Goal: Transaction & Acquisition: Download file/media

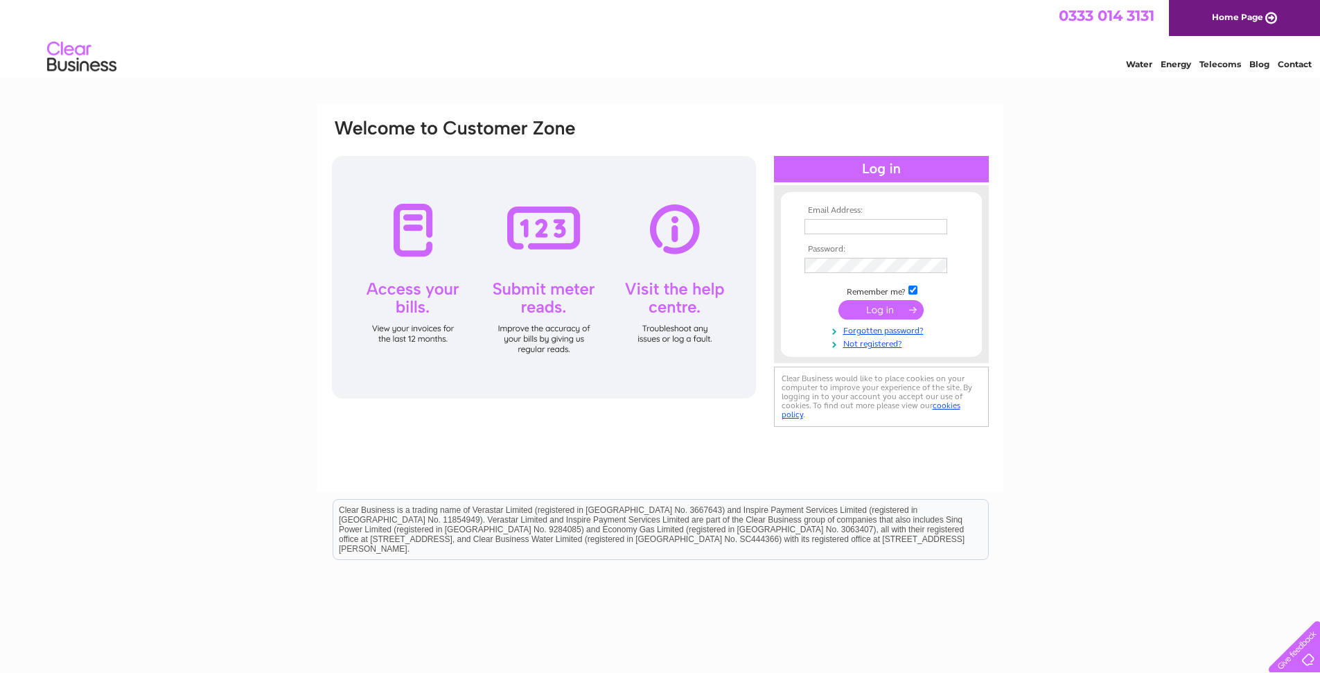
click at [815, 227] on input "text" at bounding box center [876, 226] width 143 height 15
type input "maltymint@gmail.com"
click at [872, 309] on input "submit" at bounding box center [880, 310] width 85 height 19
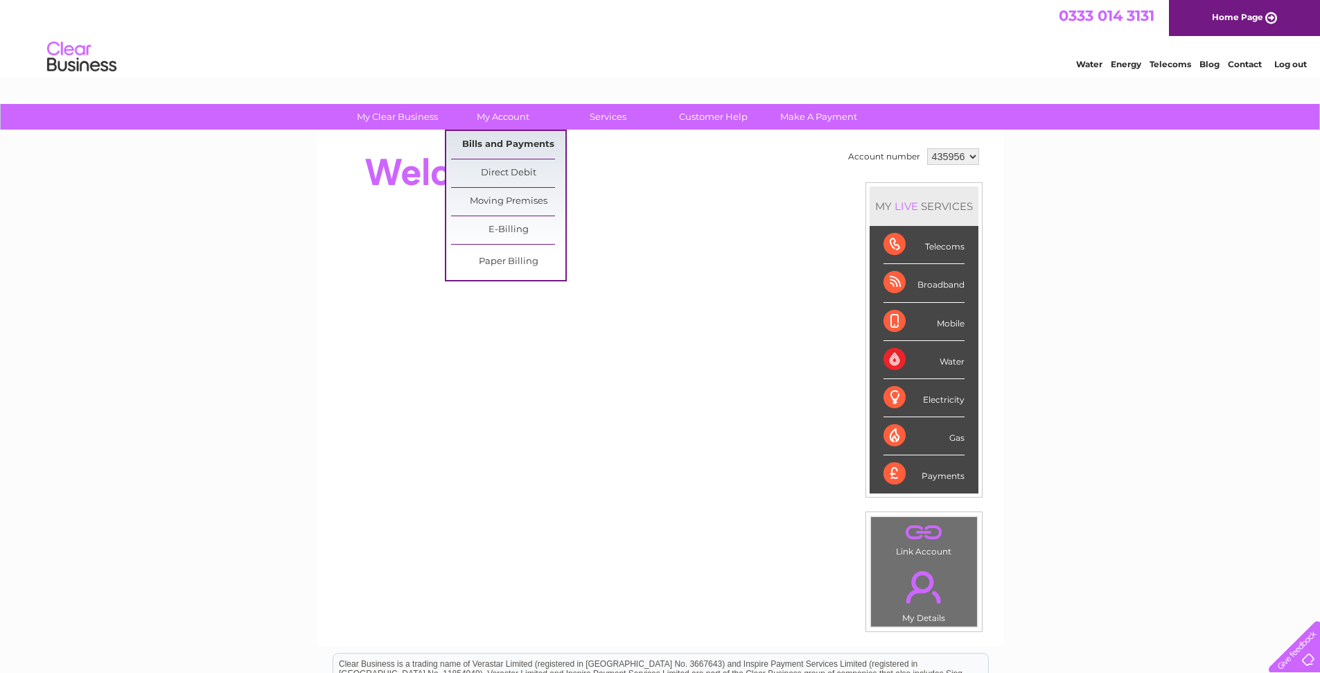
click at [504, 145] on link "Bills and Payments" at bounding box center [508, 145] width 114 height 28
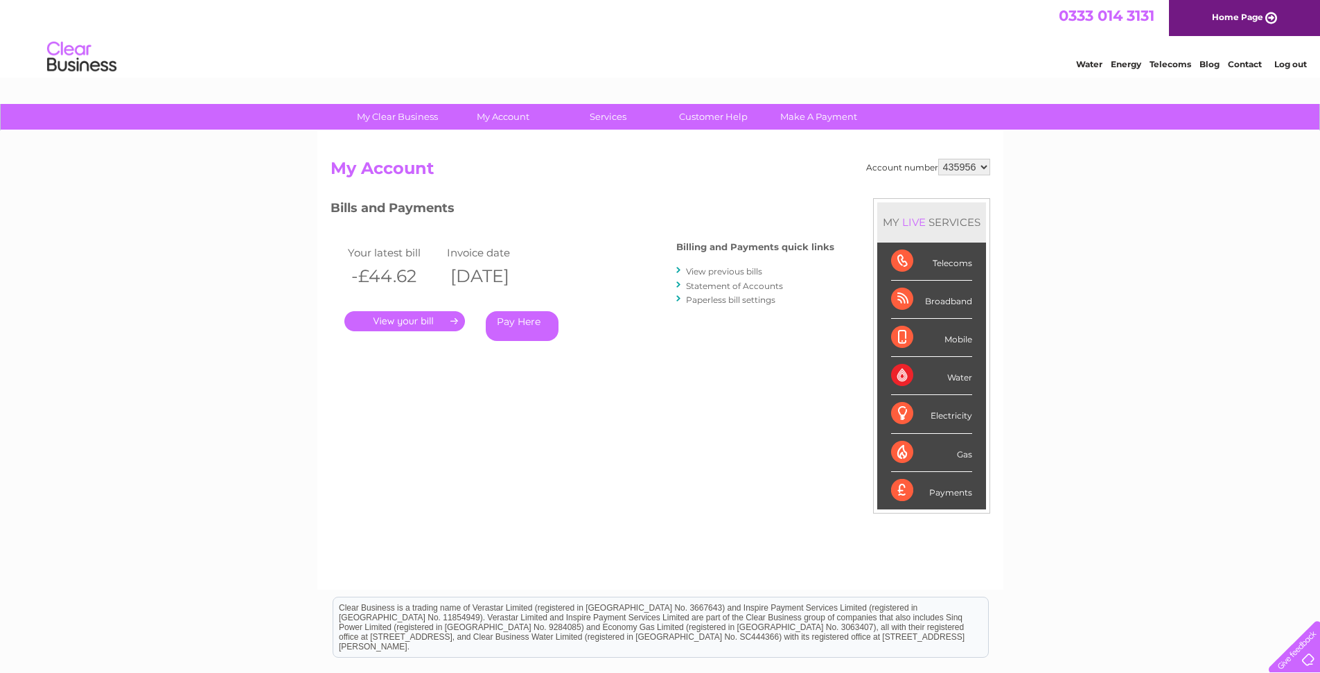
click at [721, 271] on link "View previous bills" at bounding box center [724, 271] width 76 height 10
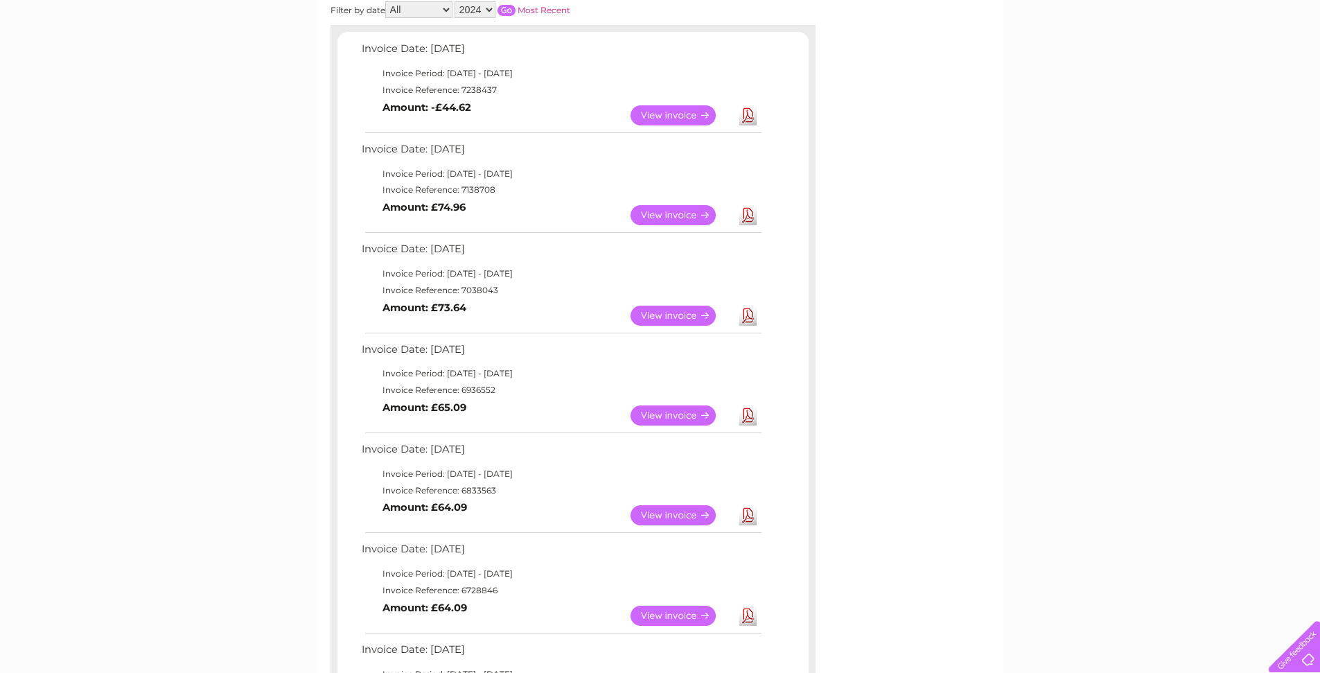
scroll to position [249, 0]
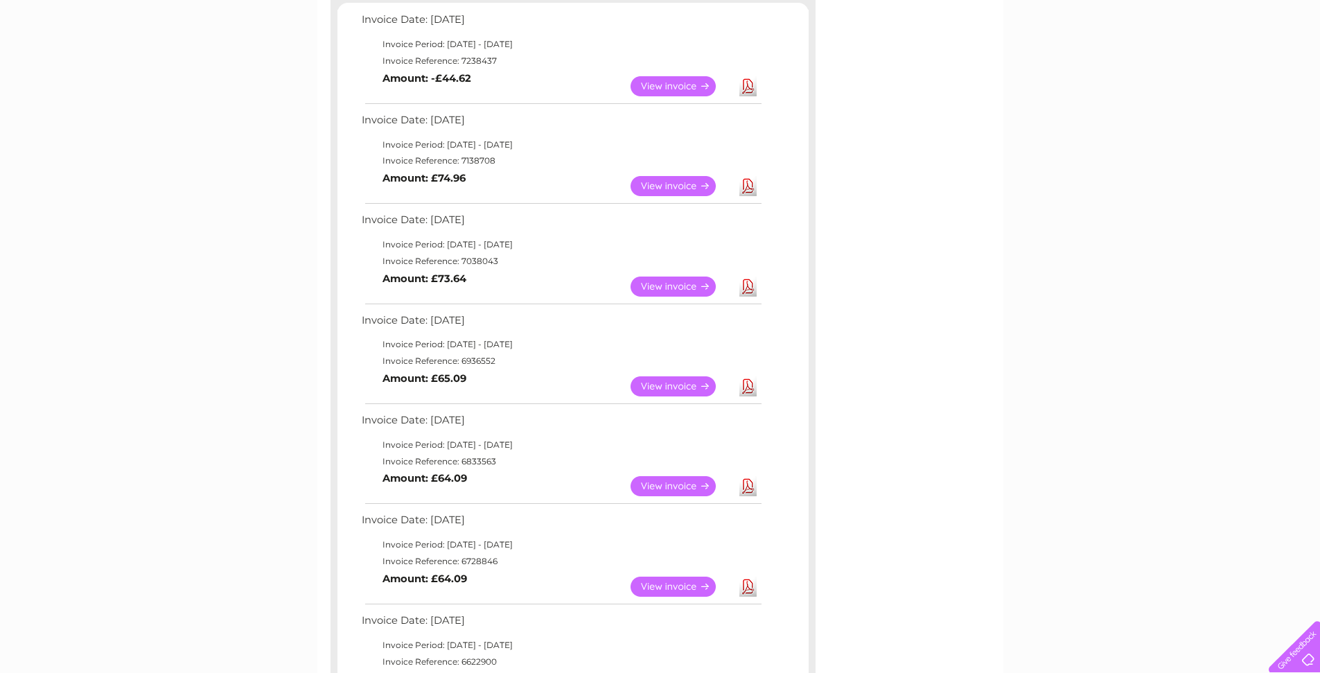
click at [750, 90] on link "Download" at bounding box center [747, 86] width 17 height 20
click at [748, 190] on link "Download" at bounding box center [747, 186] width 17 height 20
click at [744, 286] on link "Download" at bounding box center [747, 286] width 17 height 20
click at [744, 392] on link "Download" at bounding box center [747, 386] width 17 height 20
click at [746, 483] on link "Download" at bounding box center [747, 486] width 17 height 20
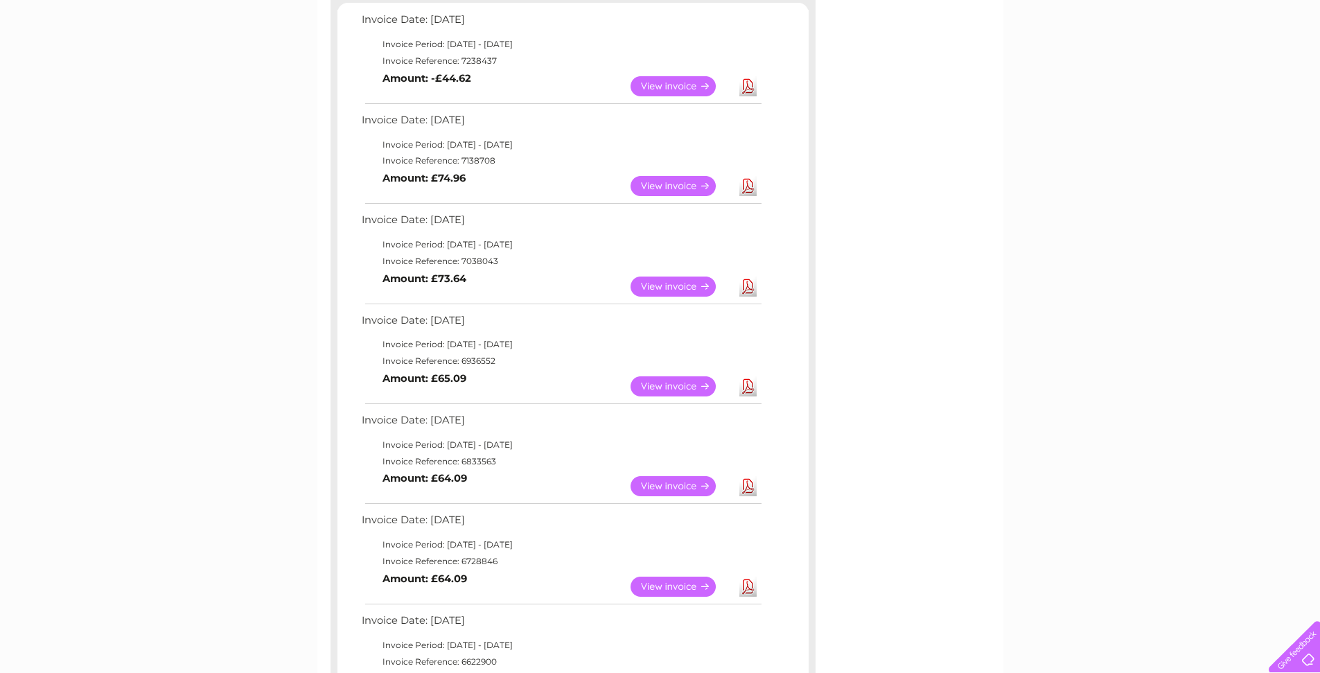
click at [745, 583] on link "Download" at bounding box center [747, 587] width 17 height 20
